Goal: Obtain resource: Download file/media

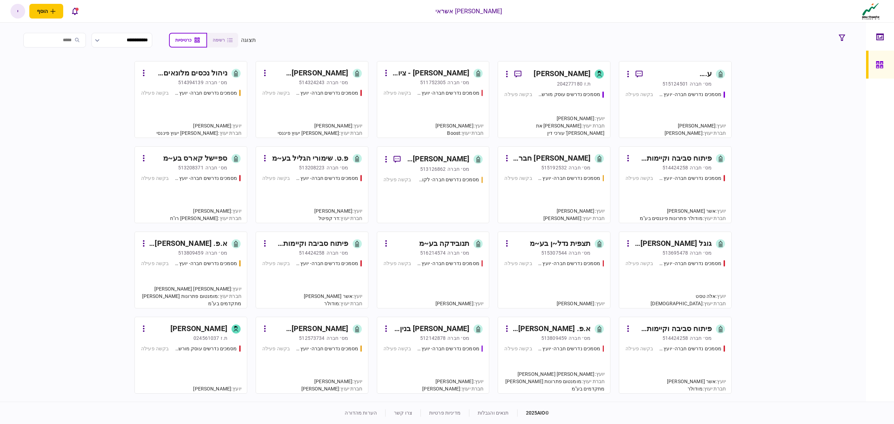
click at [218, 93] on div "מסמכים נדרשים חברה- יועץ - תהליך חברה" at bounding box center [205, 92] width 63 height 7
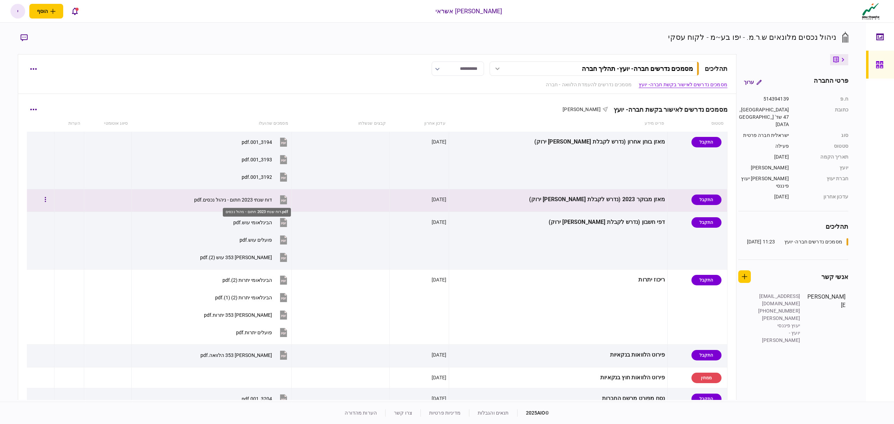
click at [272, 199] on div "דוח שנתי 2023 חתום - ניהול נכסים.pdf" at bounding box center [233, 200] width 78 height 6
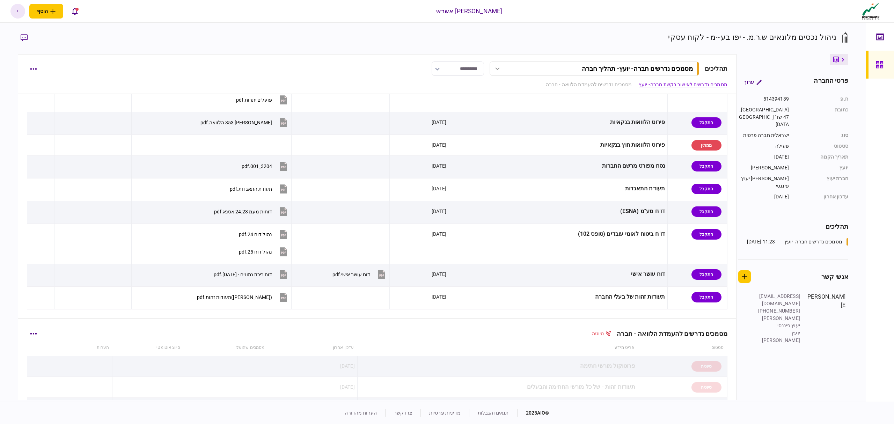
scroll to position [326, 0]
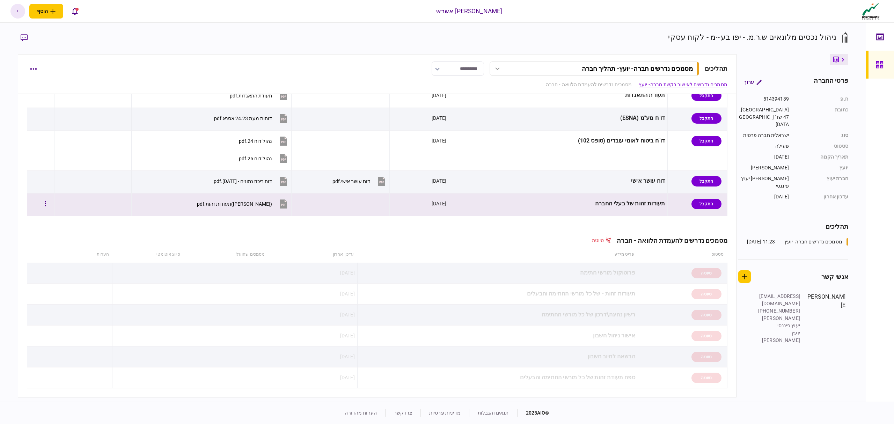
click at [272, 204] on div "([PERSON_NAME])תעודות זהות.pdf" at bounding box center [234, 204] width 75 height 6
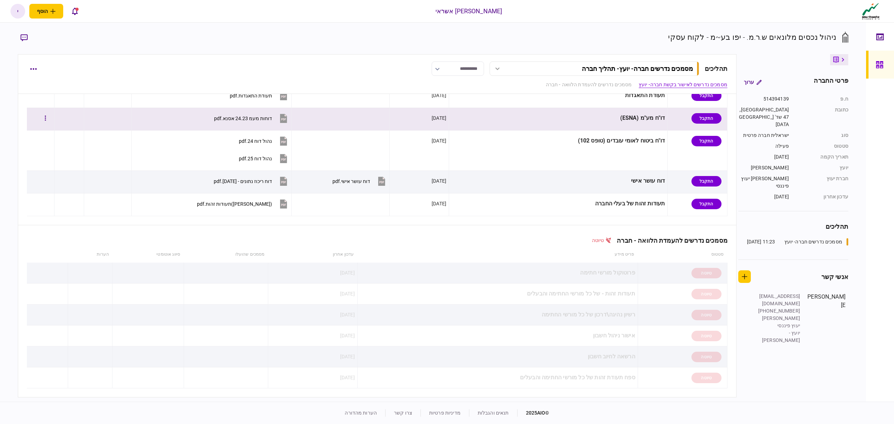
scroll to position [0, 0]
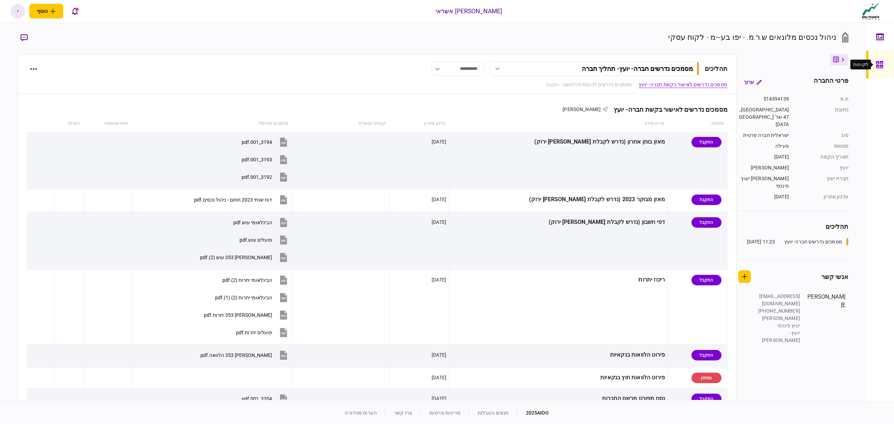
click at [881, 62] on icon at bounding box center [879, 64] width 7 height 7
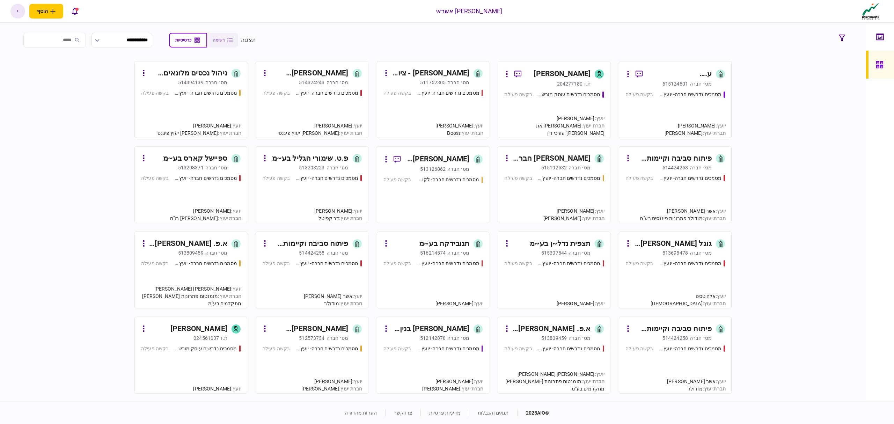
click at [411, 96] on div "בקשה פעילה" at bounding box center [397, 92] width 28 height 7
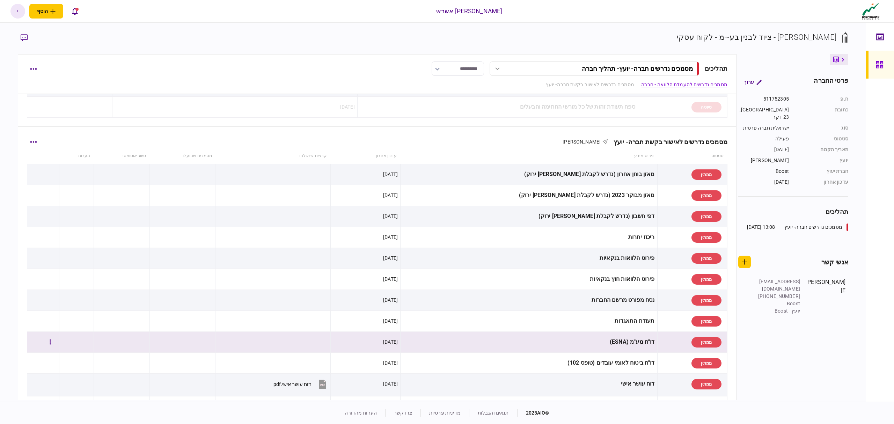
scroll to position [326, 0]
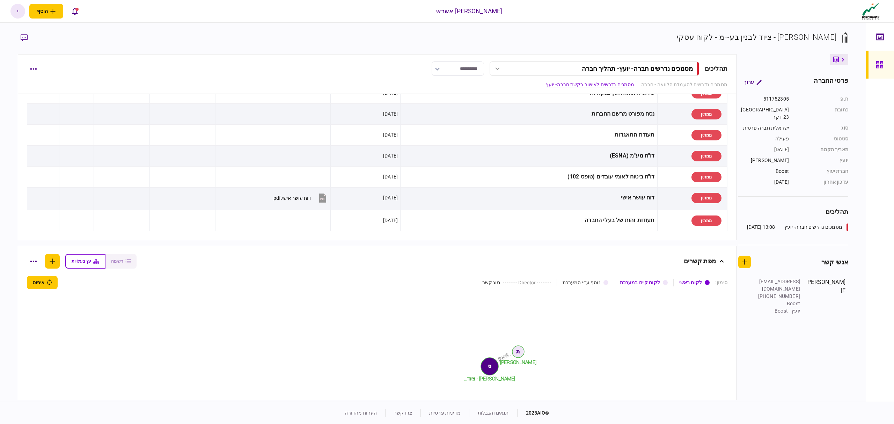
drag, startPoint x: 885, startPoint y: 59, endPoint x: 735, endPoint y: 3, distance: 159.8
click at [884, 59] on div at bounding box center [881, 65] width 11 height 28
